Goal: Book appointment/travel/reservation

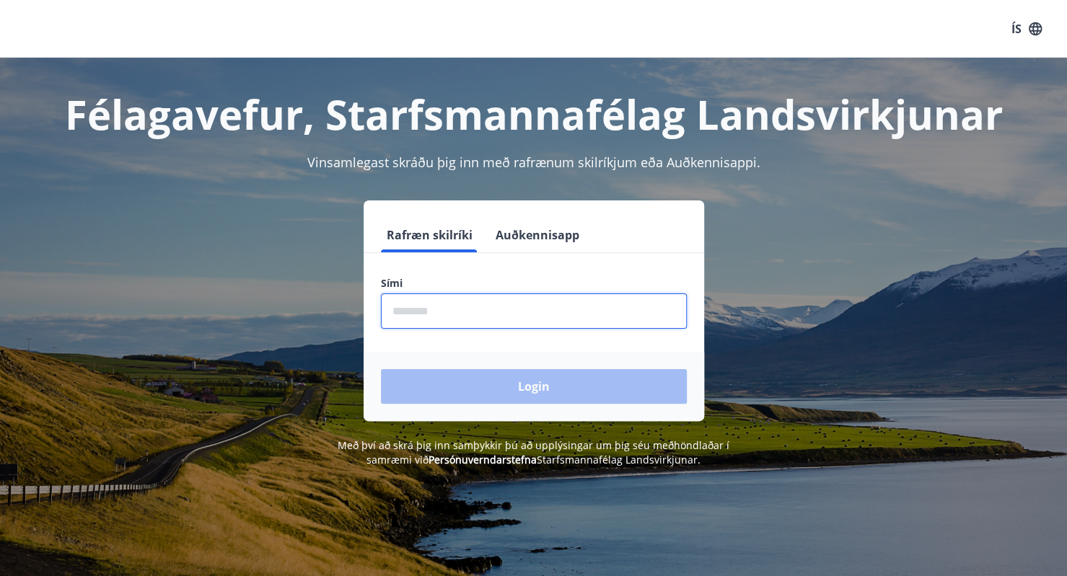
click at [405, 320] on input "phone" at bounding box center [534, 310] width 306 height 35
type input "********"
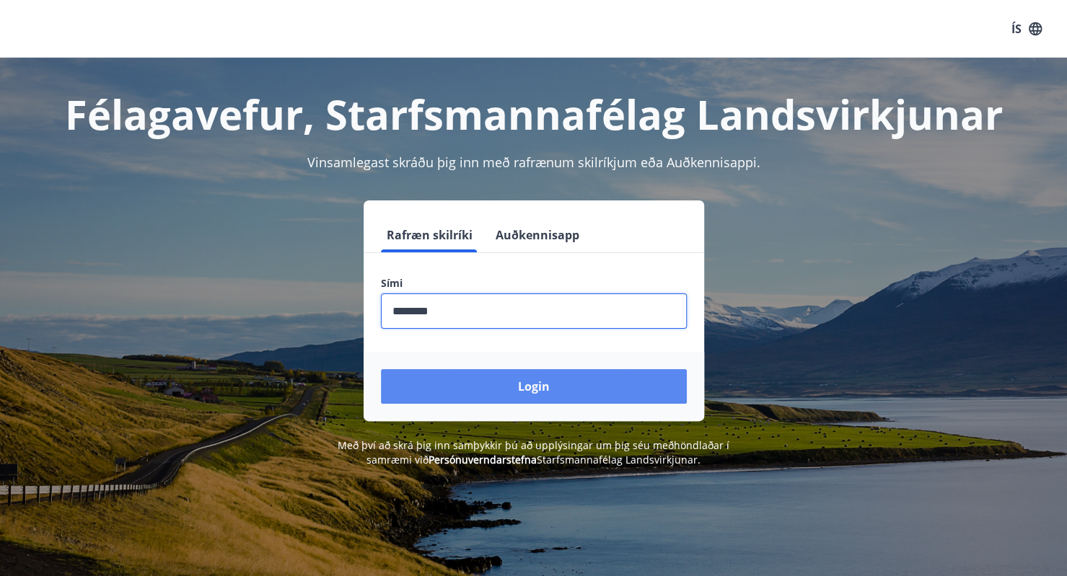
click at [480, 385] on button "Login" at bounding box center [534, 386] width 306 height 35
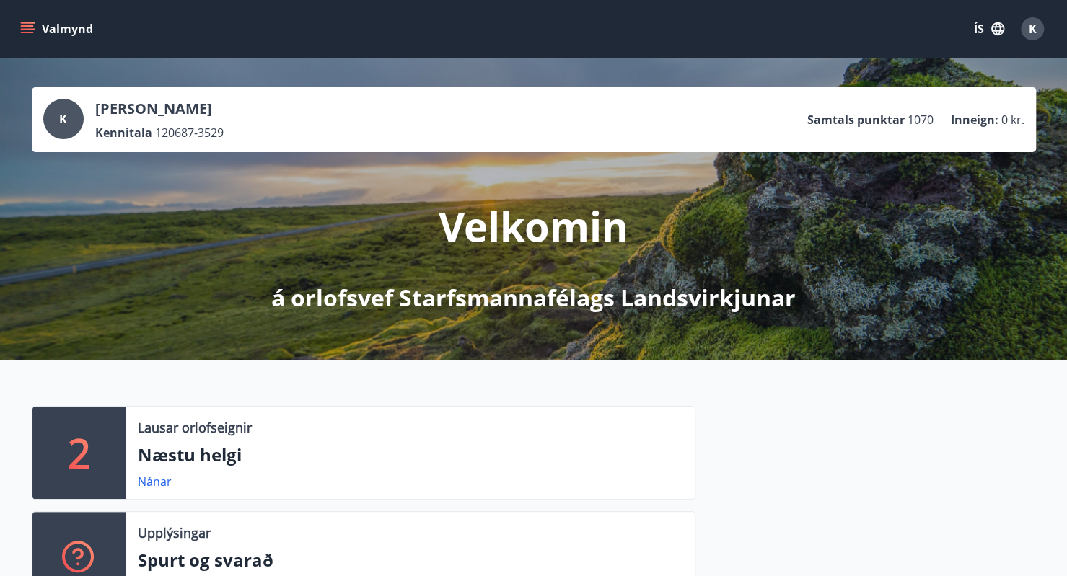
click at [28, 28] on icon "menu" at bounding box center [27, 29] width 14 height 14
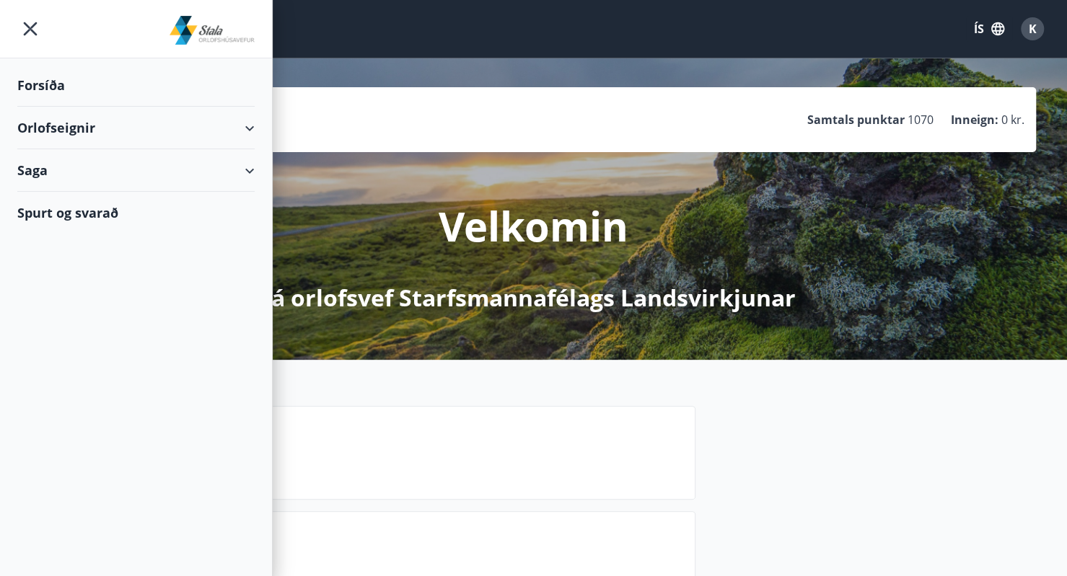
click at [260, 123] on div "Orlofseignir" at bounding box center [136, 128] width 272 height 43
click at [105, 190] on div "Bókunardagatal" at bounding box center [136, 195] width 214 height 30
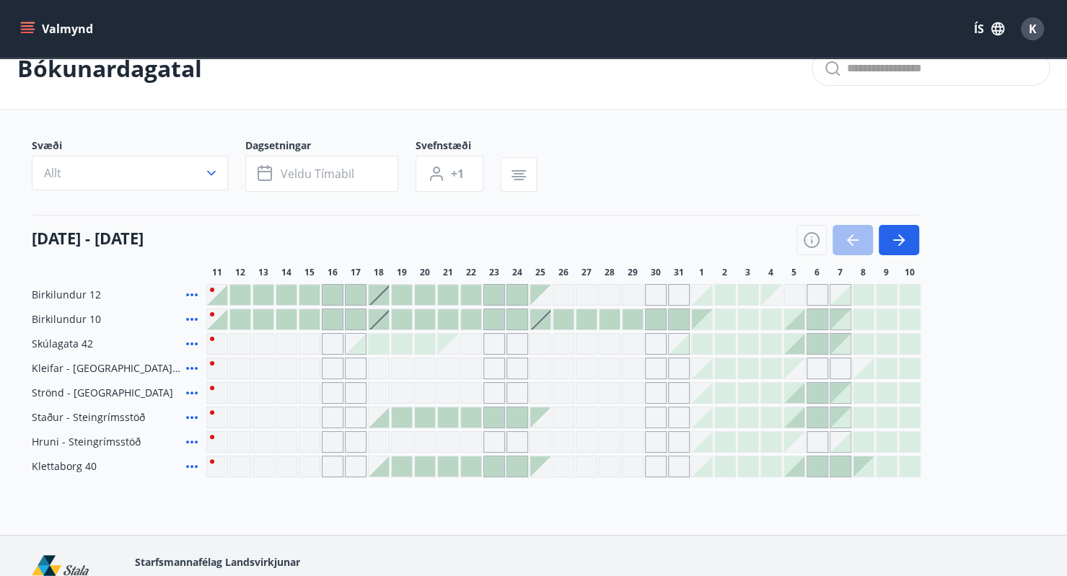
scroll to position [72, 0]
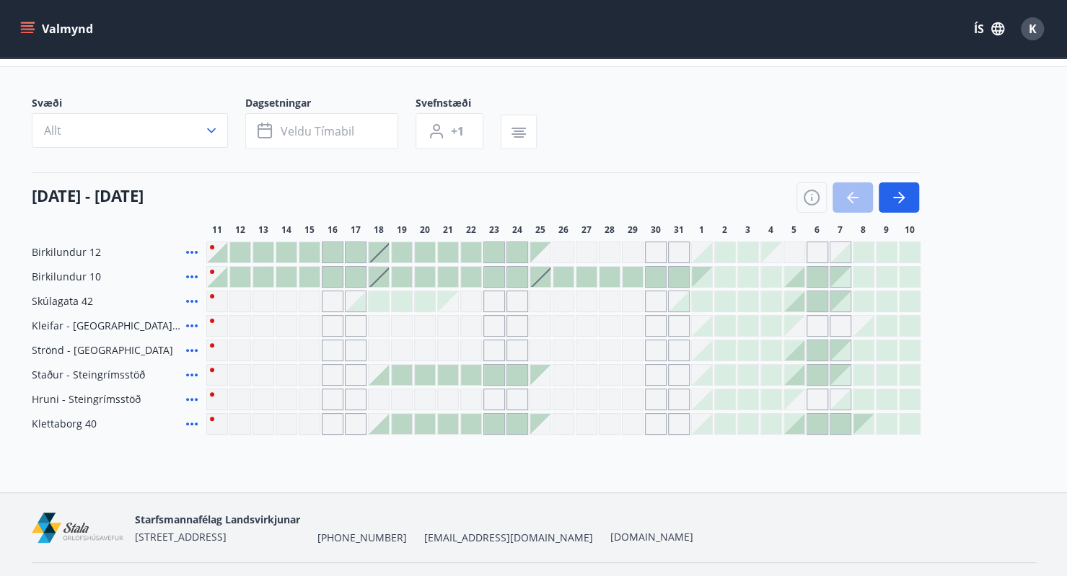
click at [848, 201] on div at bounding box center [857, 197] width 123 height 30
click at [897, 197] on icon "button" at bounding box center [899, 197] width 12 height 1
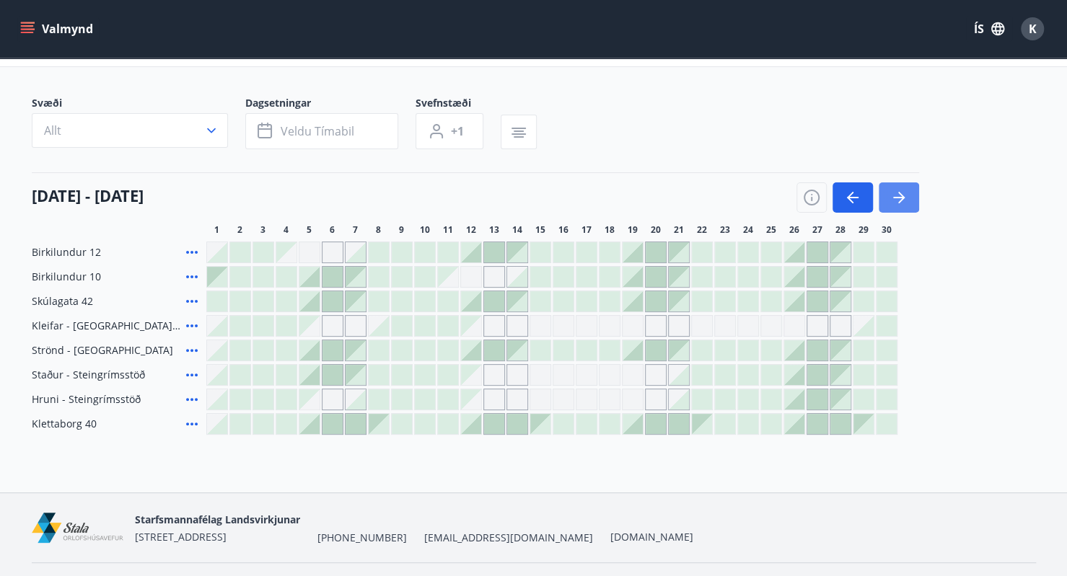
click at [897, 197] on icon "button" at bounding box center [899, 197] width 12 height 1
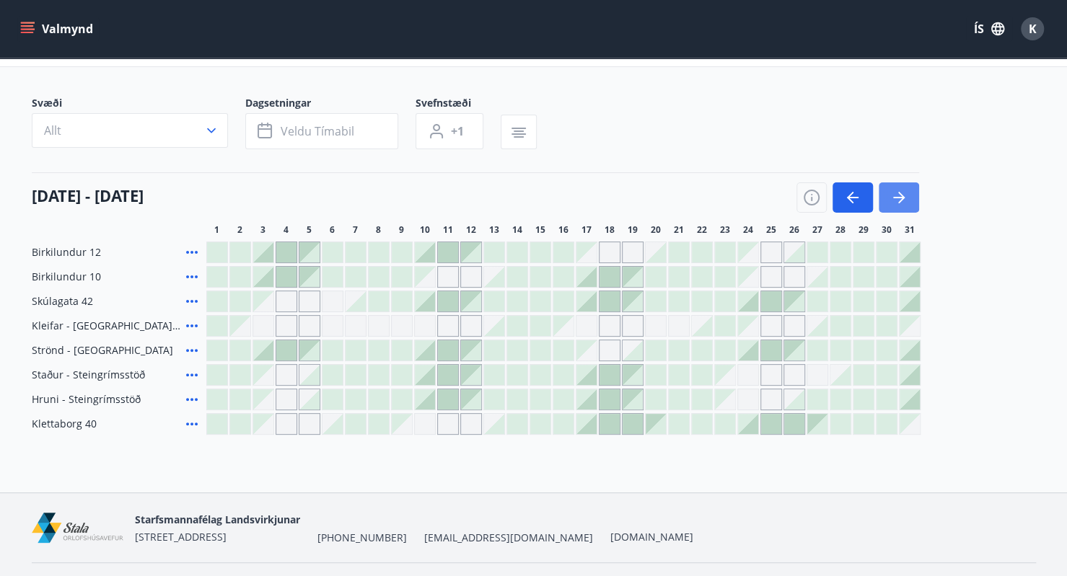
click at [900, 197] on icon "button" at bounding box center [899, 197] width 12 height 1
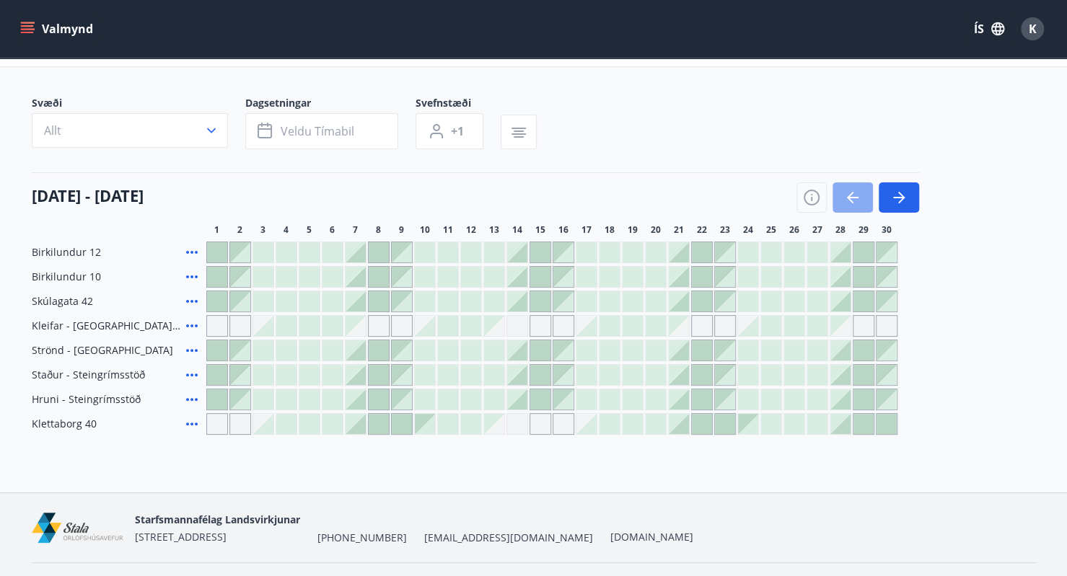
click at [858, 200] on icon "button" at bounding box center [852, 197] width 17 height 17
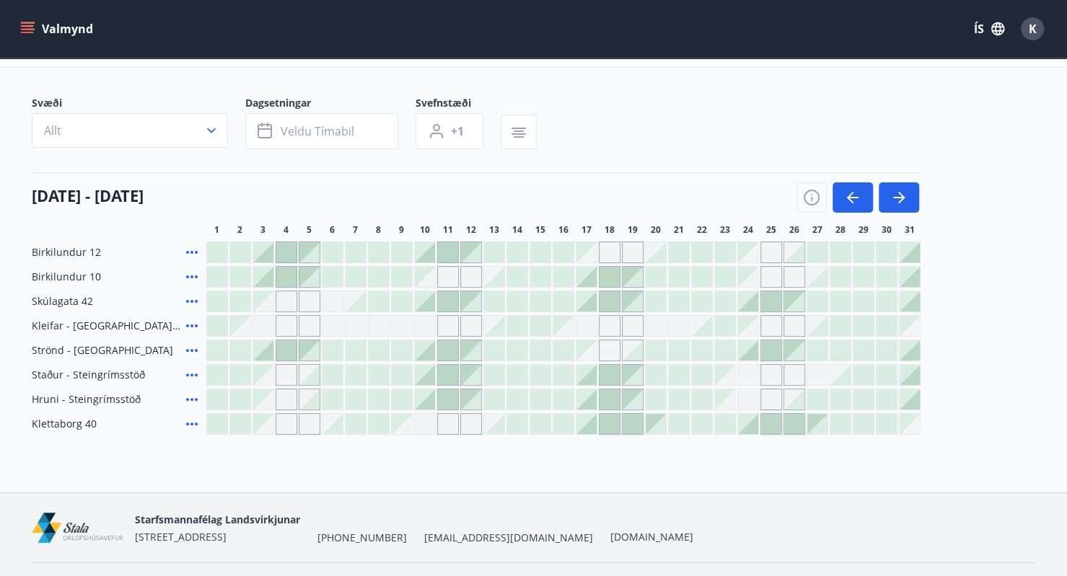
click at [514, 296] on div at bounding box center [517, 301] width 20 height 20
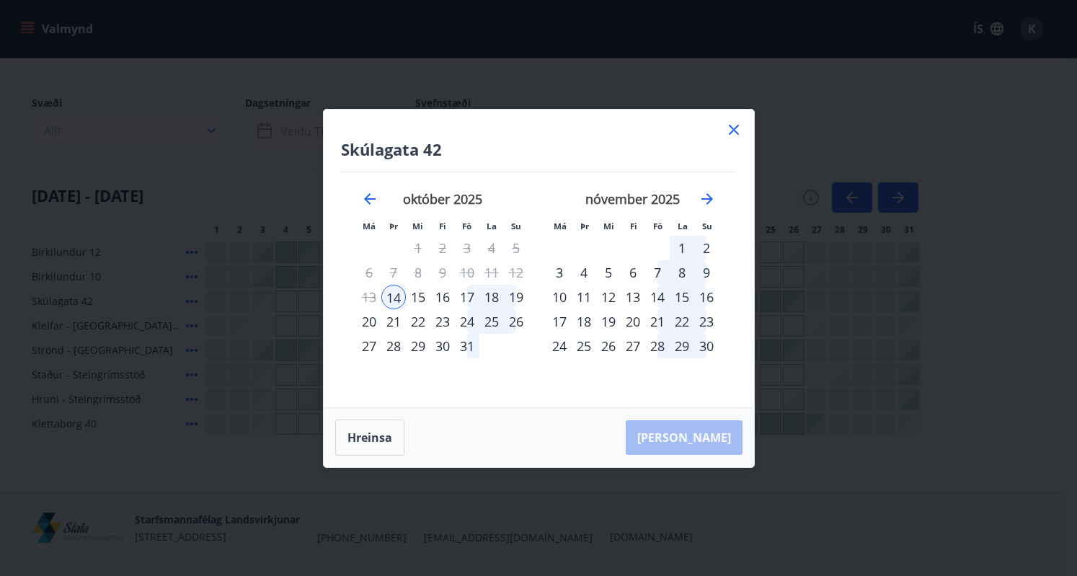
click at [734, 128] on icon at bounding box center [733, 129] width 17 height 17
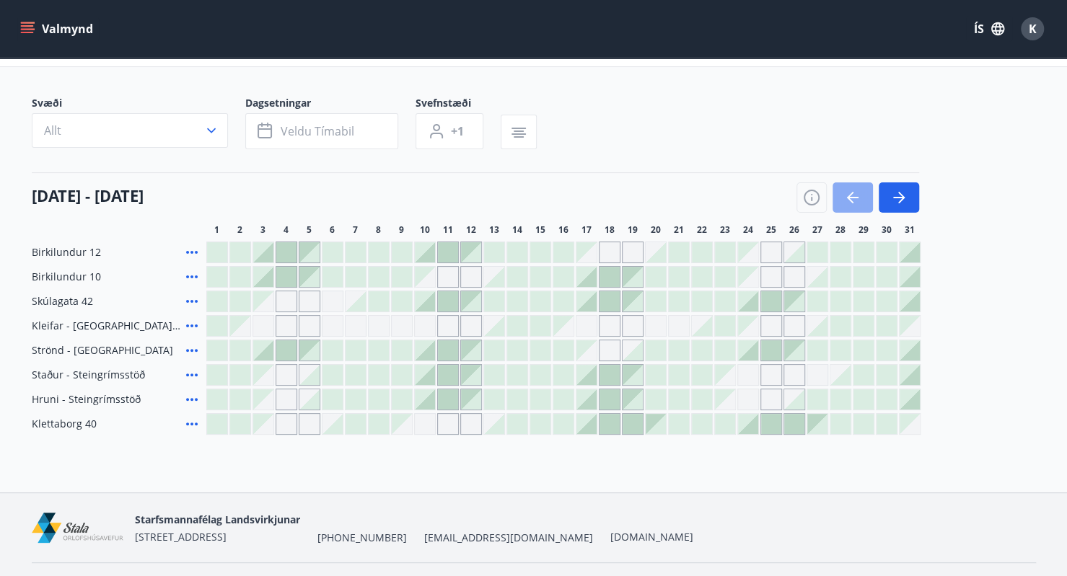
click at [852, 197] on icon "button" at bounding box center [853, 197] width 12 height 1
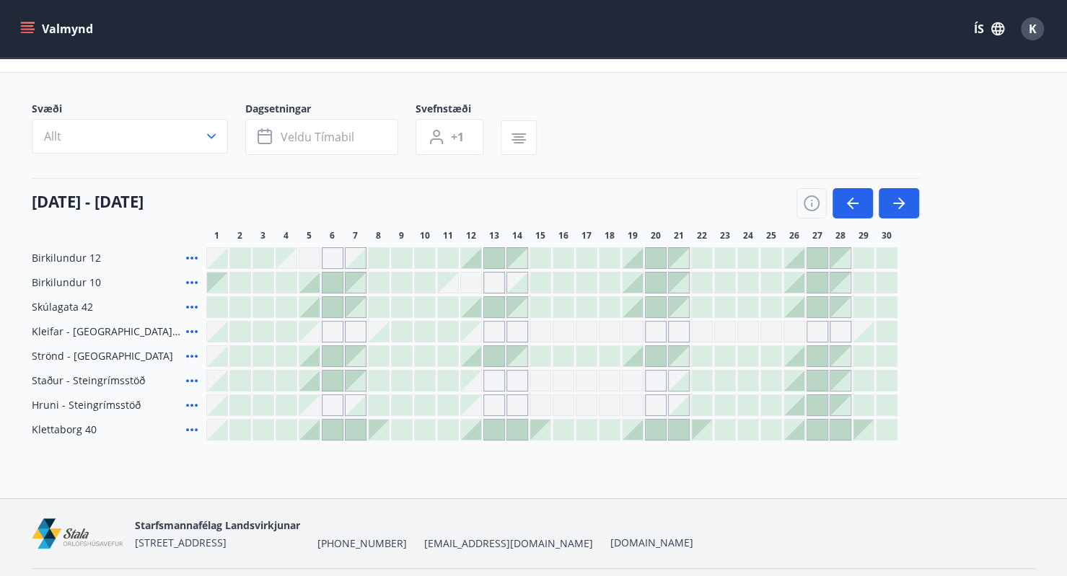
scroll to position [36, 0]
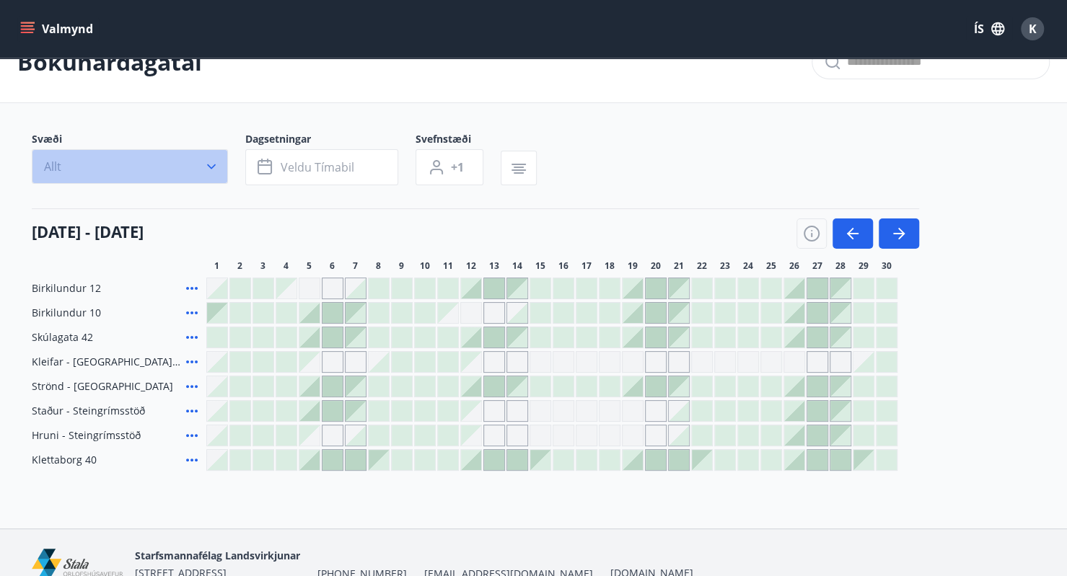
click at [206, 161] on icon "button" at bounding box center [211, 166] width 14 height 14
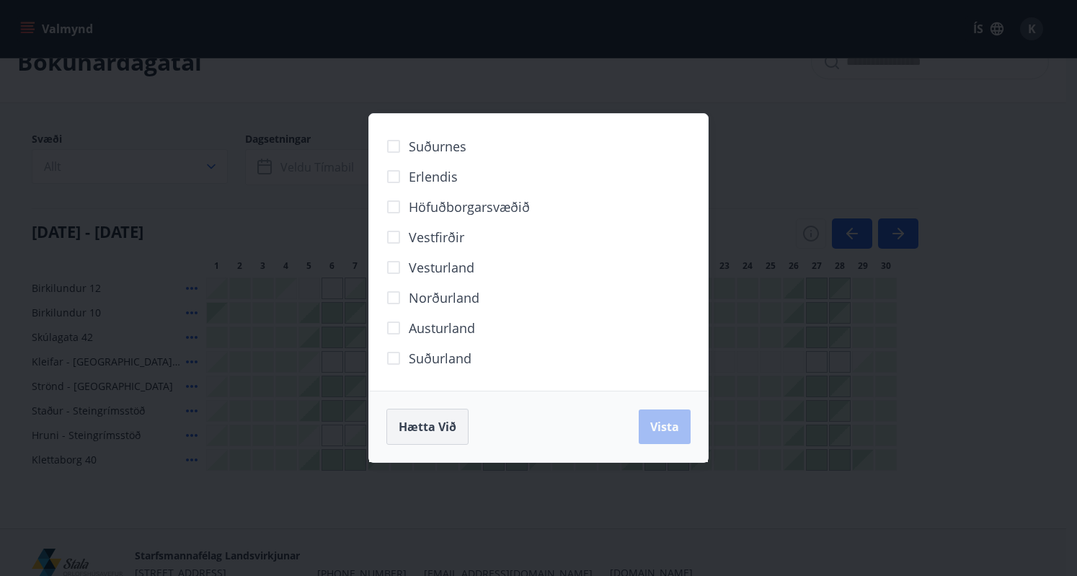
click at [432, 430] on span "Hætta við" at bounding box center [428, 427] width 58 height 16
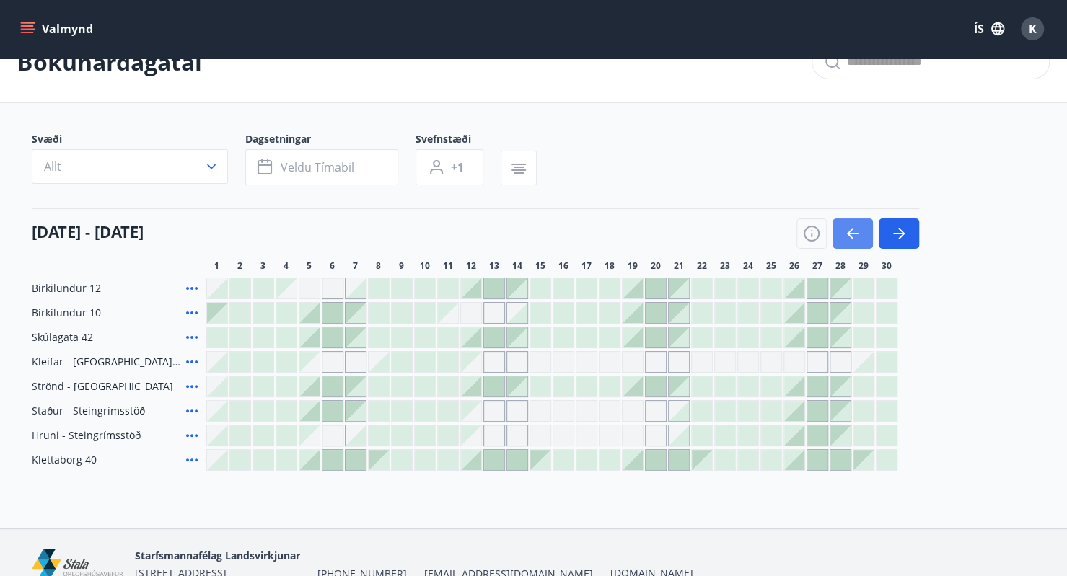
click at [859, 229] on icon "button" at bounding box center [852, 233] width 17 height 17
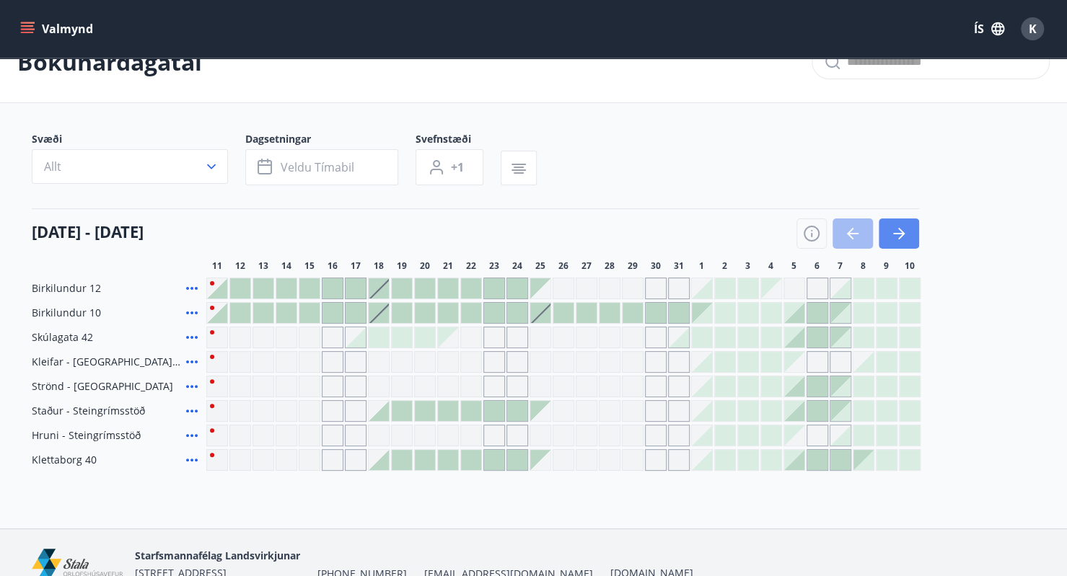
click at [907, 232] on button "button" at bounding box center [898, 233] width 40 height 30
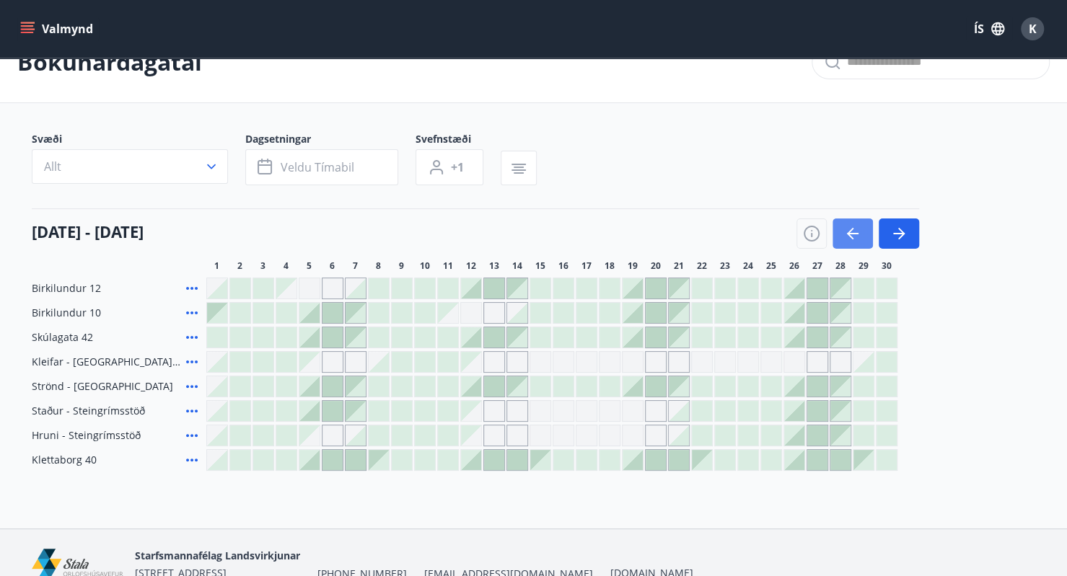
click at [849, 238] on icon "button" at bounding box center [852, 233] width 17 height 17
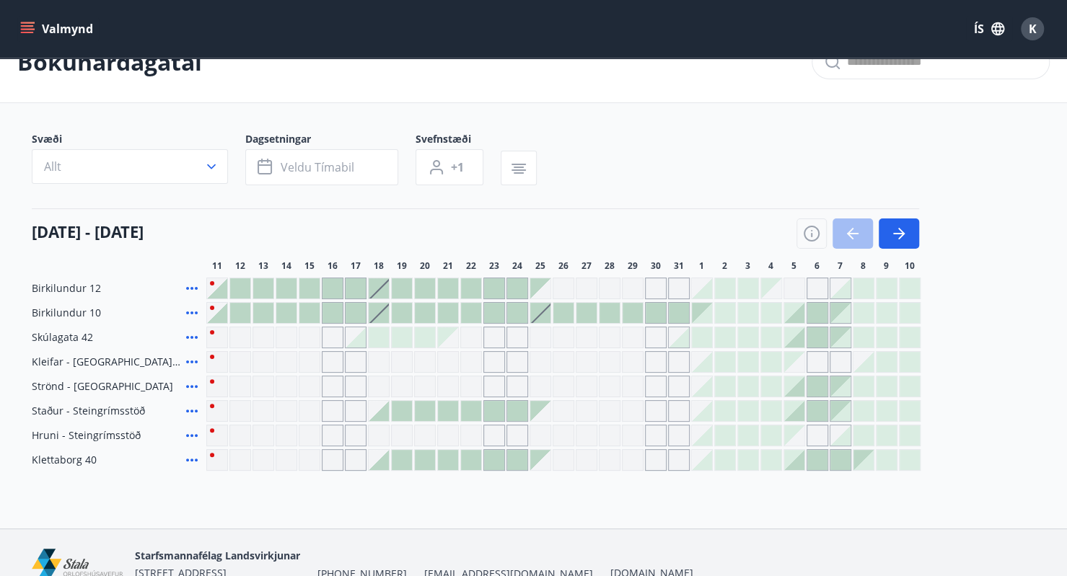
click at [191, 410] on icon at bounding box center [192, 411] width 12 height 3
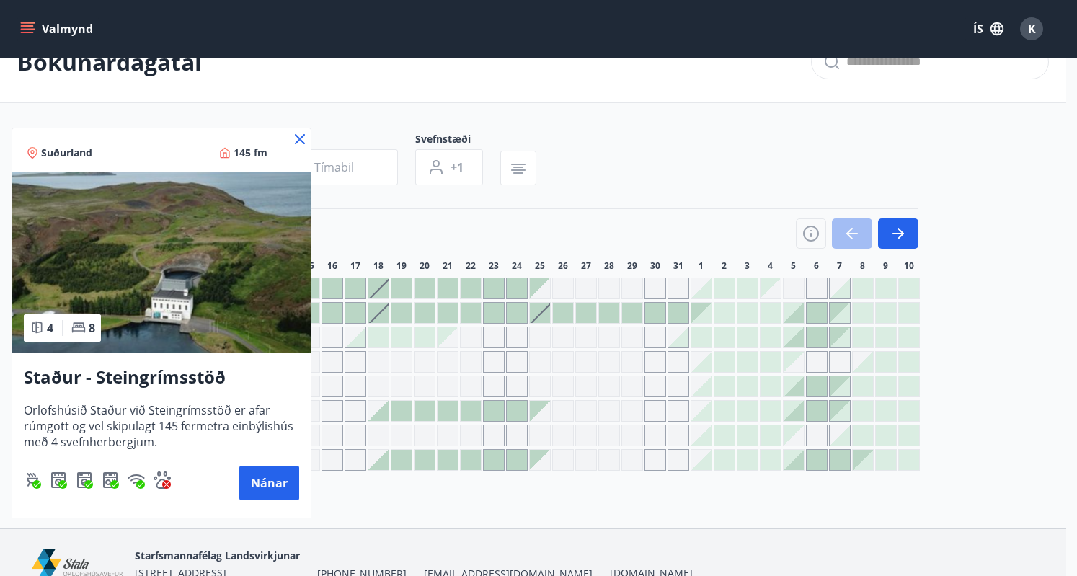
click at [361, 507] on div at bounding box center [538, 288] width 1077 height 576
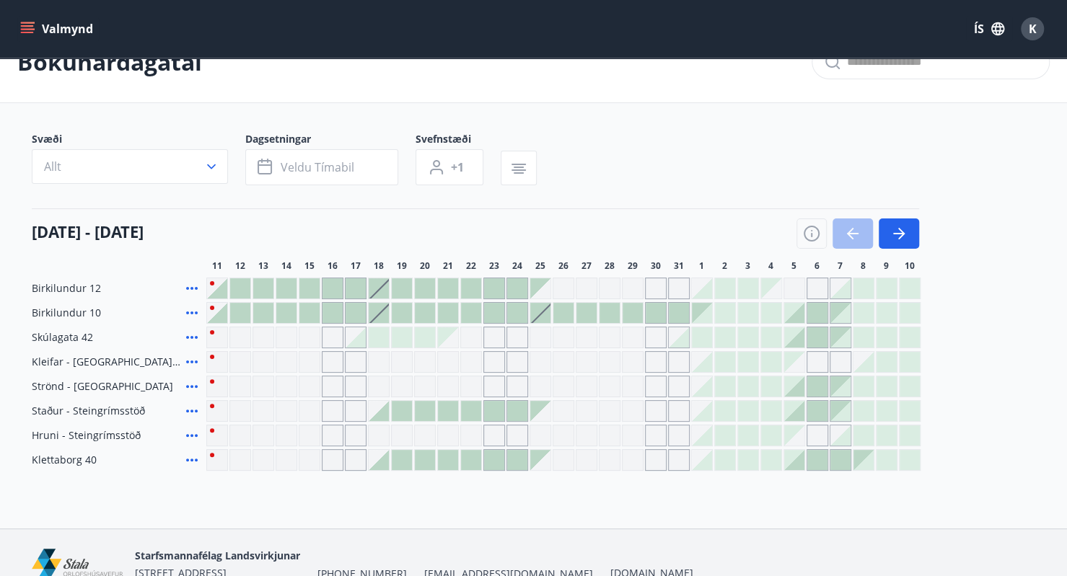
click at [192, 436] on icon at bounding box center [192, 435] width 12 height 3
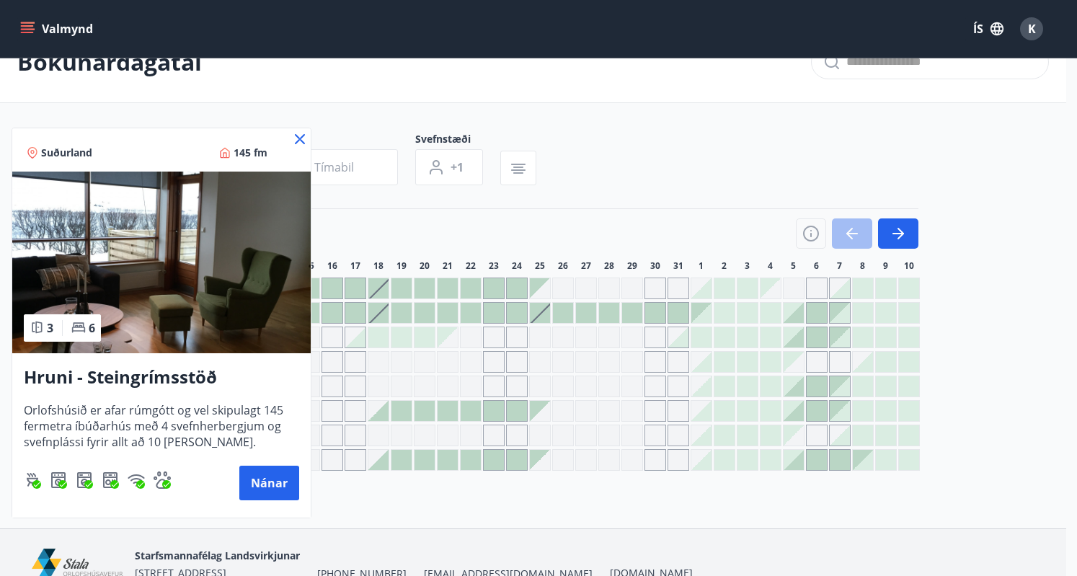
click at [404, 506] on div at bounding box center [538, 288] width 1077 height 576
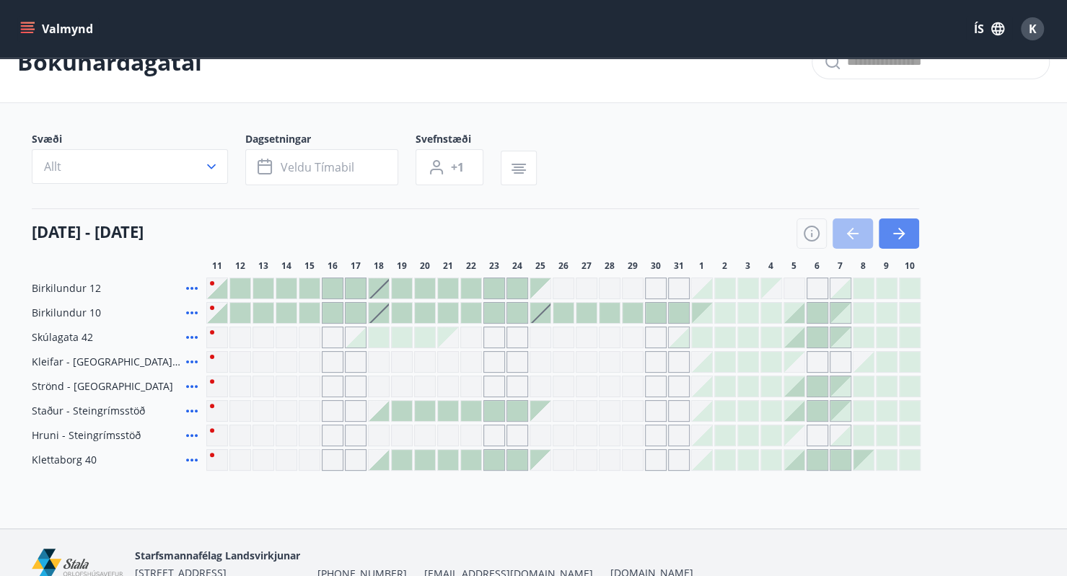
click at [910, 231] on button "button" at bounding box center [898, 233] width 40 height 30
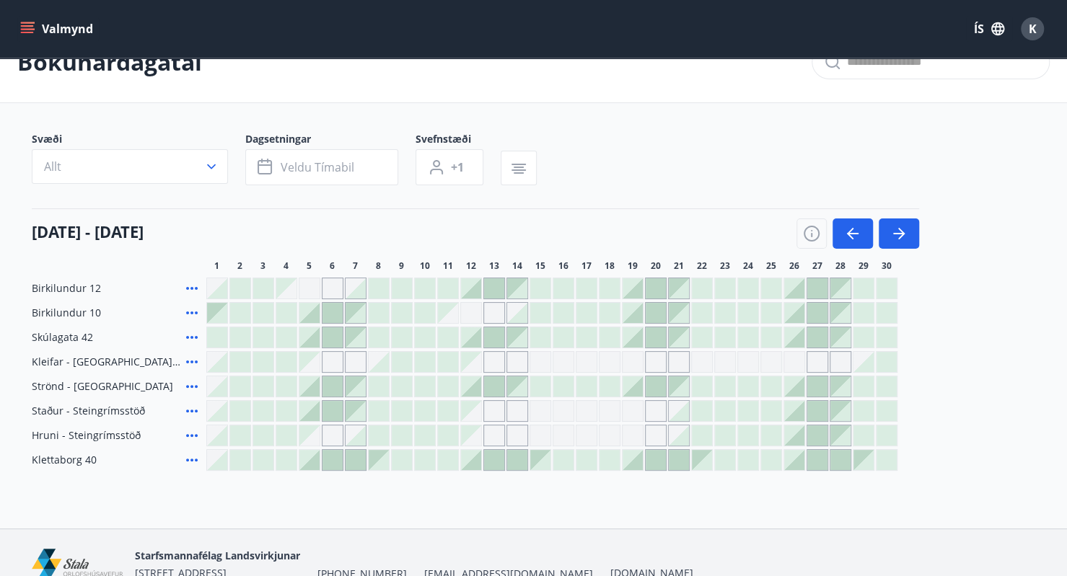
click at [309, 309] on div at bounding box center [309, 313] width 20 height 20
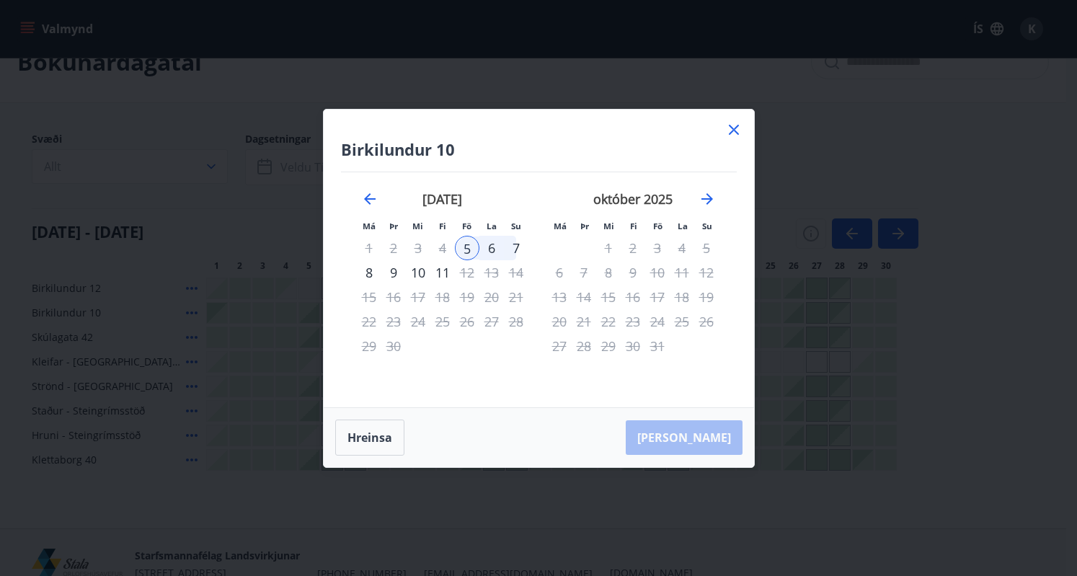
click at [519, 247] on div "7" at bounding box center [516, 248] width 25 height 25
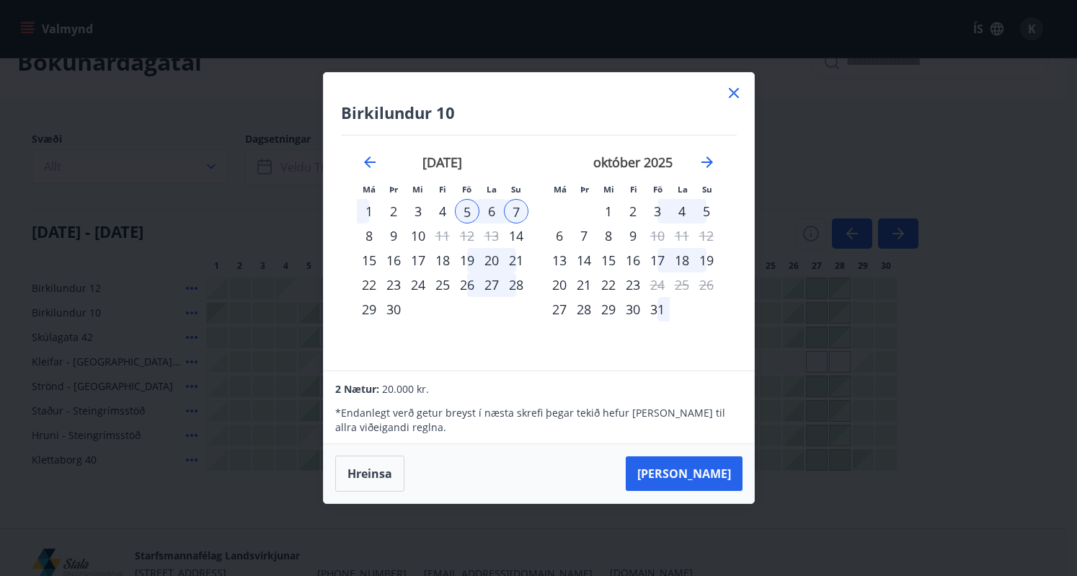
click at [731, 94] on icon at bounding box center [733, 92] width 17 height 17
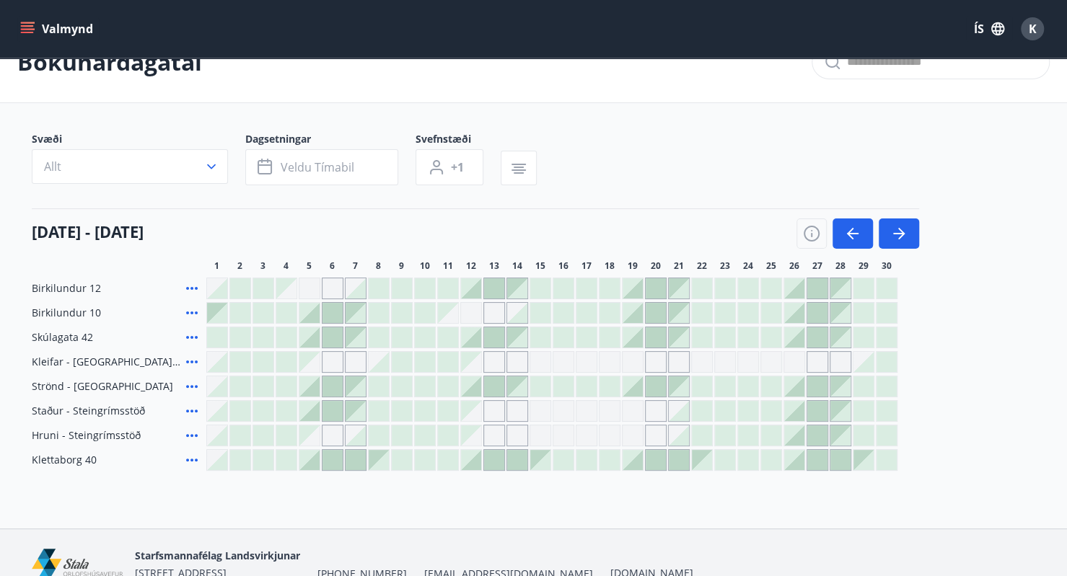
click at [312, 410] on div at bounding box center [309, 411] width 20 height 20
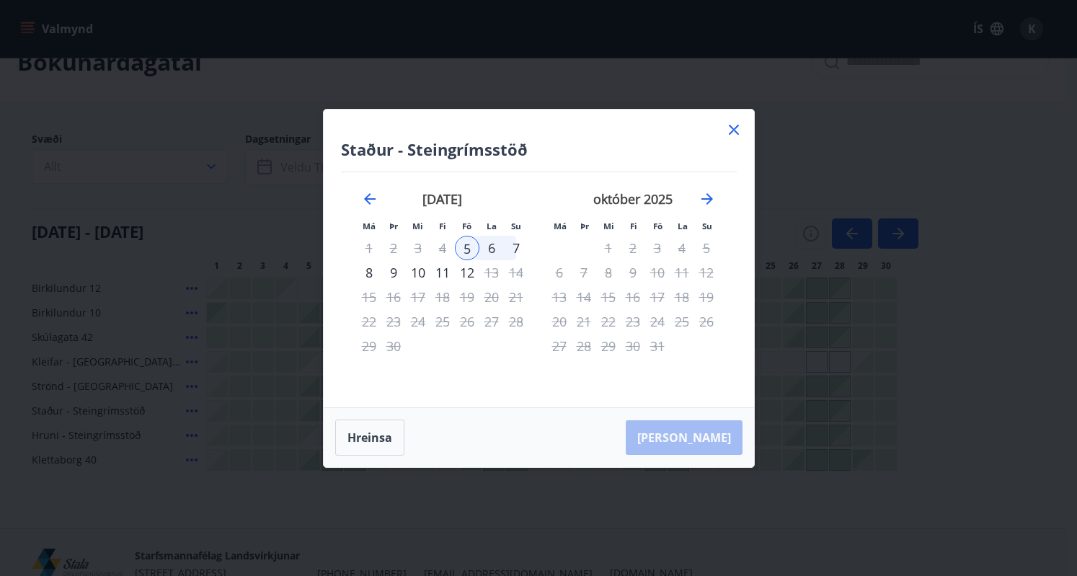
click at [518, 247] on div "7" at bounding box center [516, 248] width 25 height 25
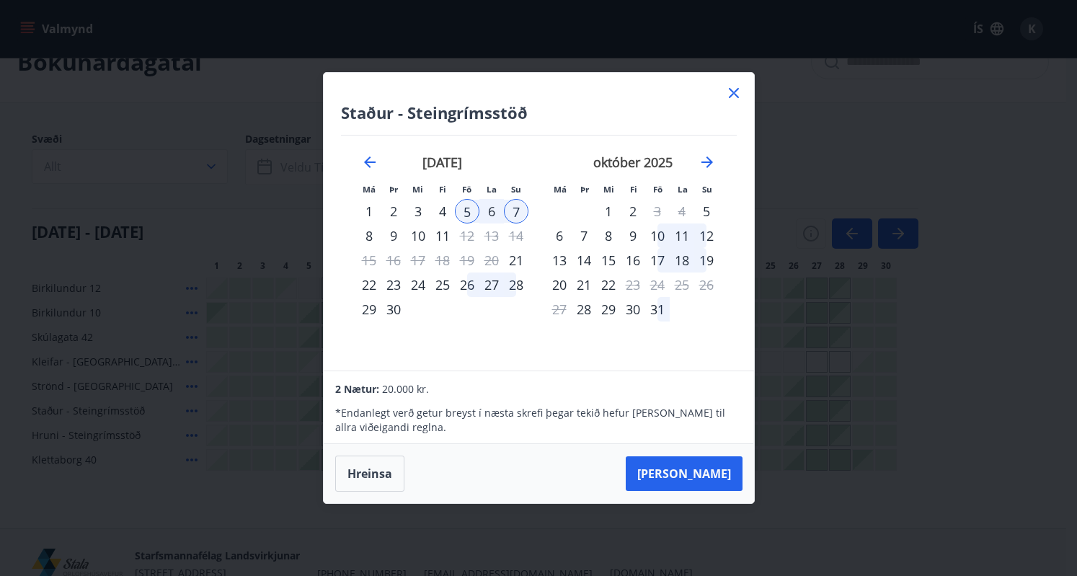
click at [738, 94] on icon at bounding box center [733, 92] width 17 height 17
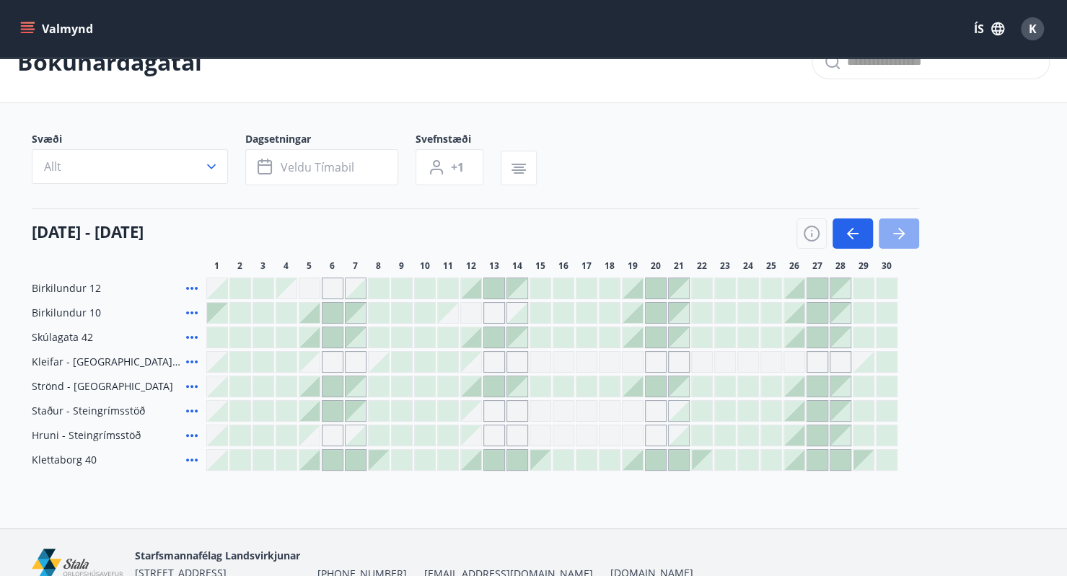
click at [899, 237] on icon "button" at bounding box center [901, 234] width 6 height 12
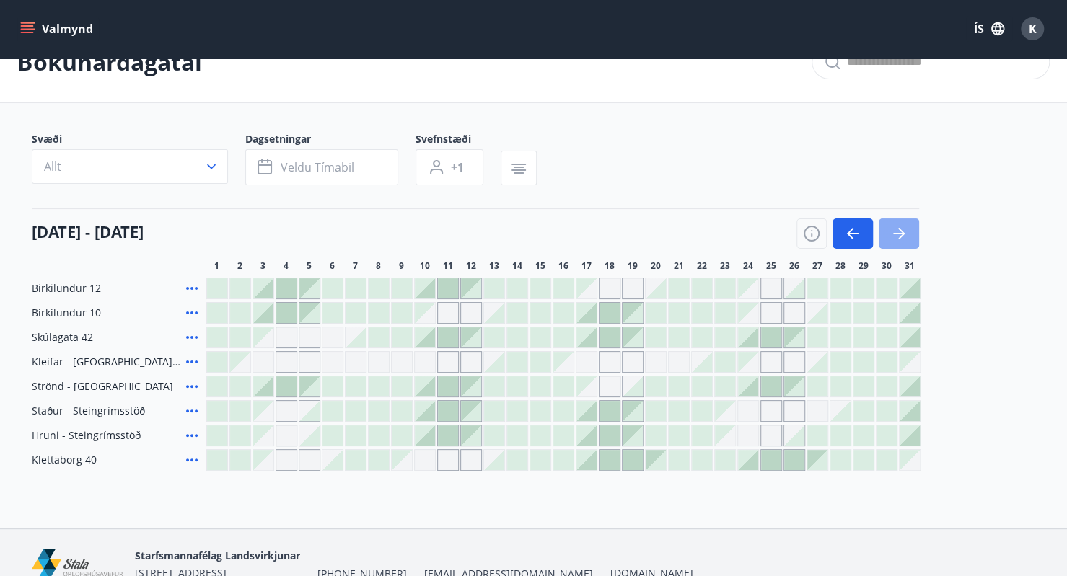
click at [897, 230] on icon "button" at bounding box center [898, 233] width 17 height 17
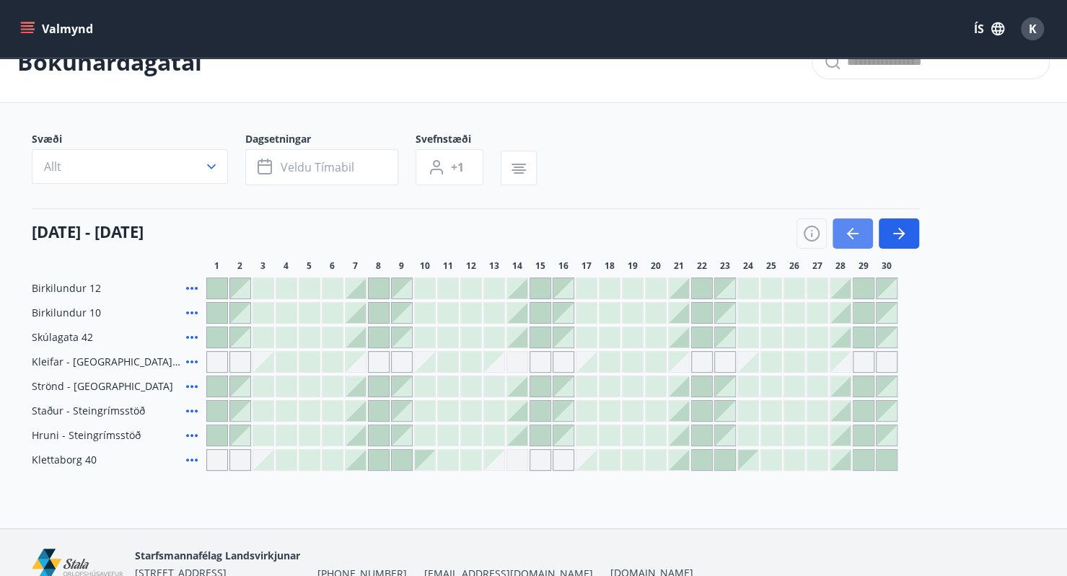
click at [851, 233] on icon "button" at bounding box center [853, 233] width 12 height 1
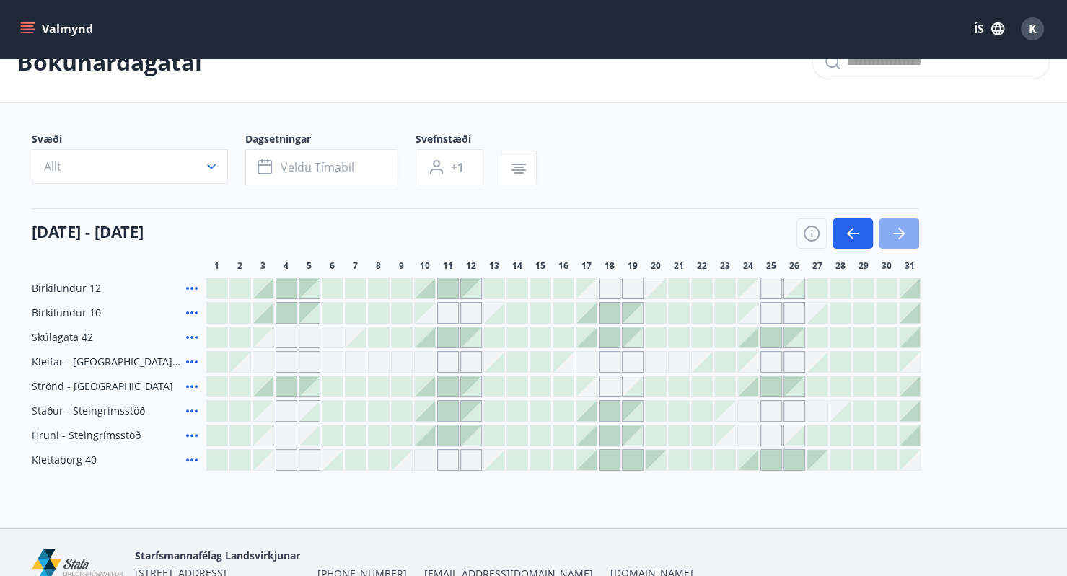
click at [897, 233] on icon "button" at bounding box center [899, 233] width 12 height 1
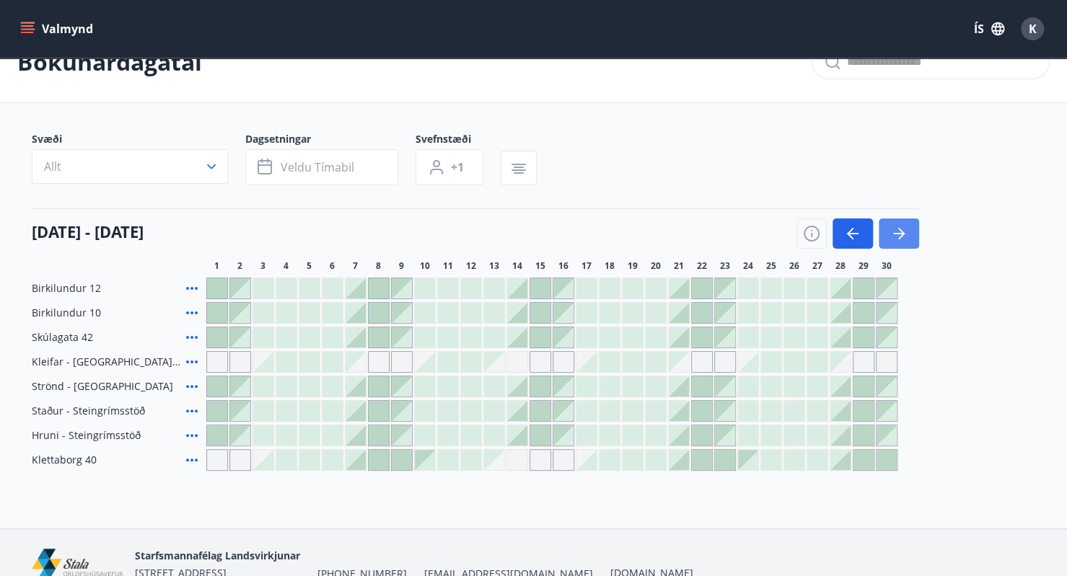
click at [897, 233] on icon "button" at bounding box center [899, 233] width 12 height 1
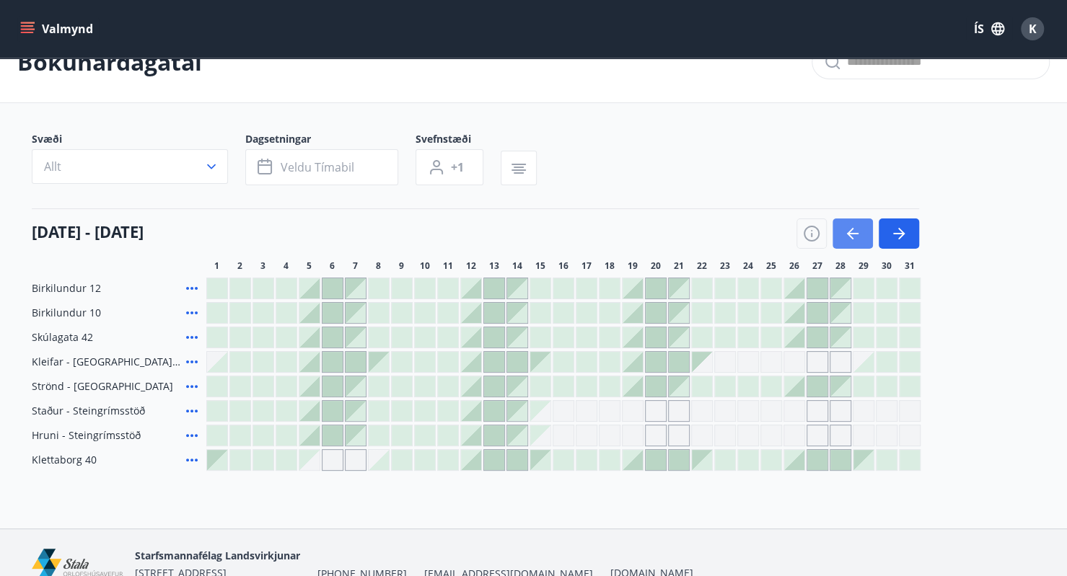
click at [844, 229] on icon "button" at bounding box center [852, 233] width 17 height 17
